Goal: Book appointment/travel/reservation

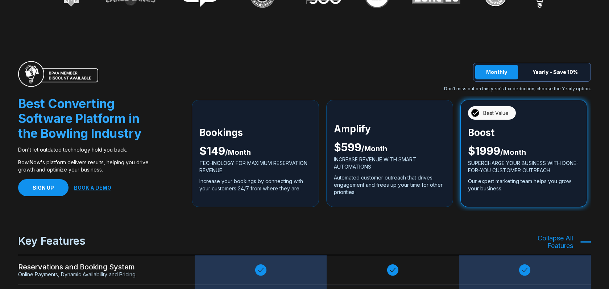
scroll to position [1144, 0]
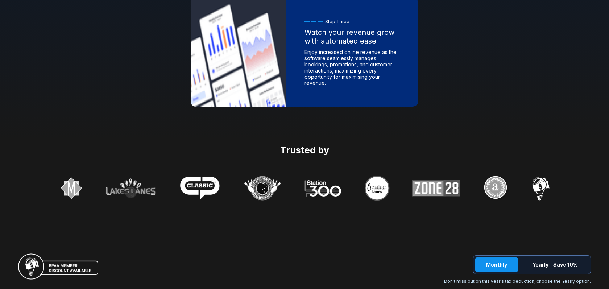
click at [322, 195] on img at bounding box center [322, 188] width 40 height 20
click at [323, 192] on img at bounding box center [322, 188] width 40 height 20
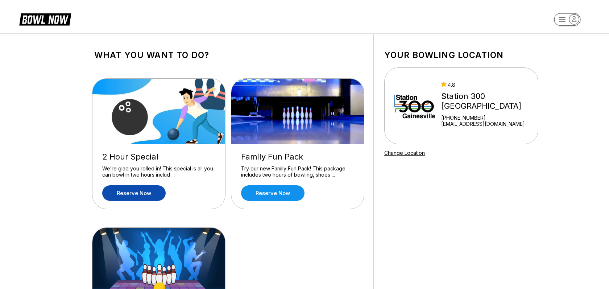
click at [146, 194] on link "Reserve now" at bounding box center [133, 193] width 63 height 16
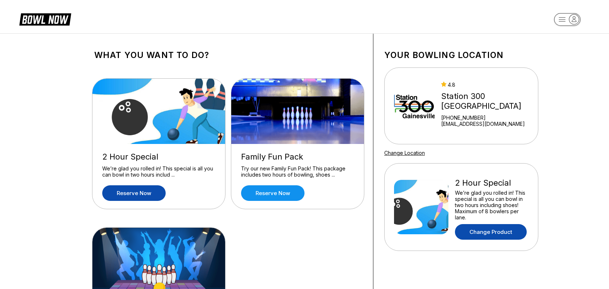
click at [509, 232] on link "Change Product" at bounding box center [491, 232] width 72 height 16
